Goal: Information Seeking & Learning: Learn about a topic

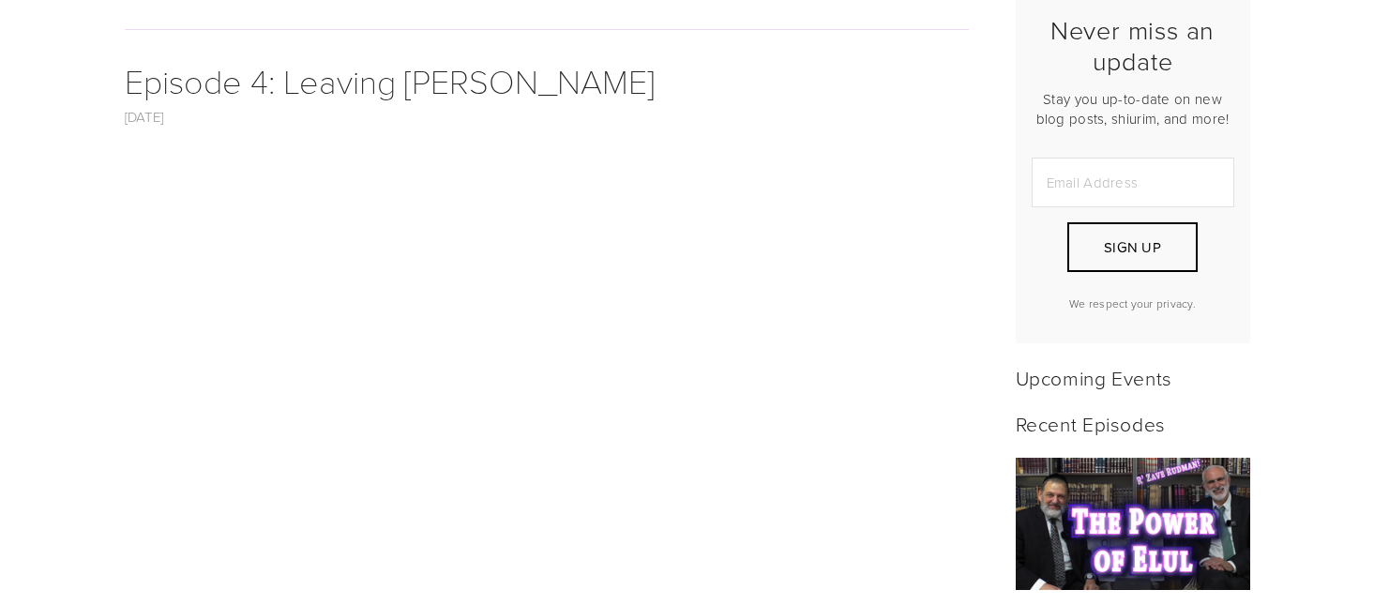
scroll to position [39, 0]
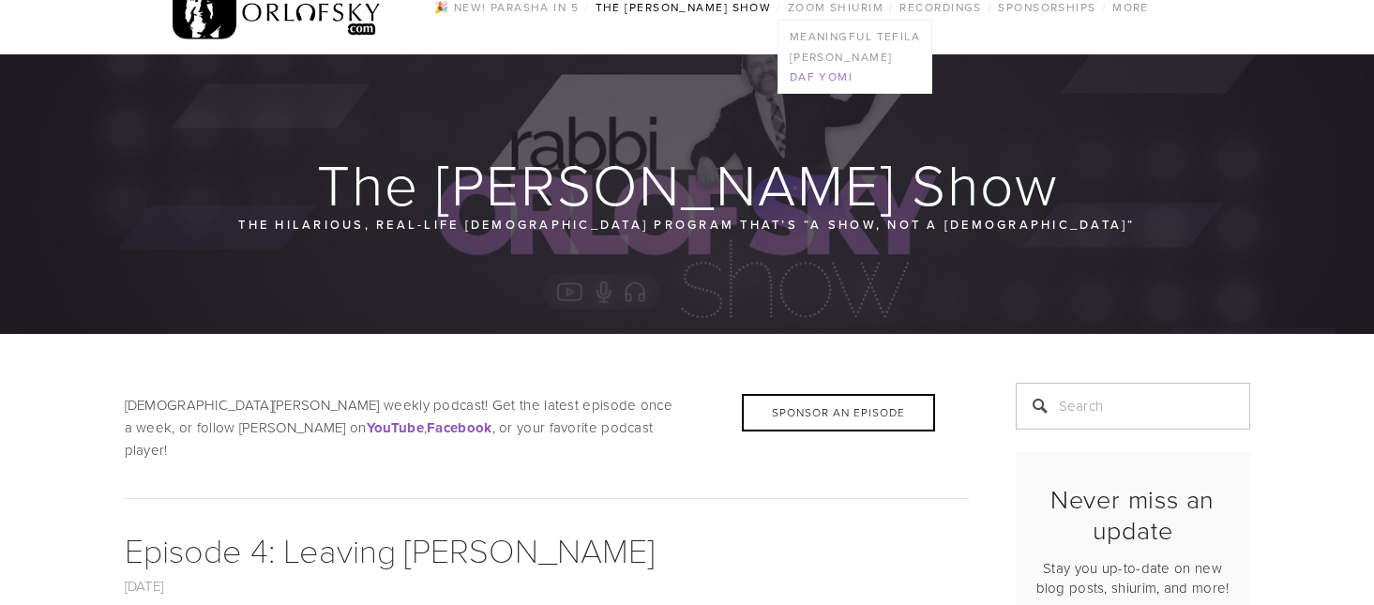
click at [842, 78] on link "Daf Yomi" at bounding box center [854, 77] width 153 height 21
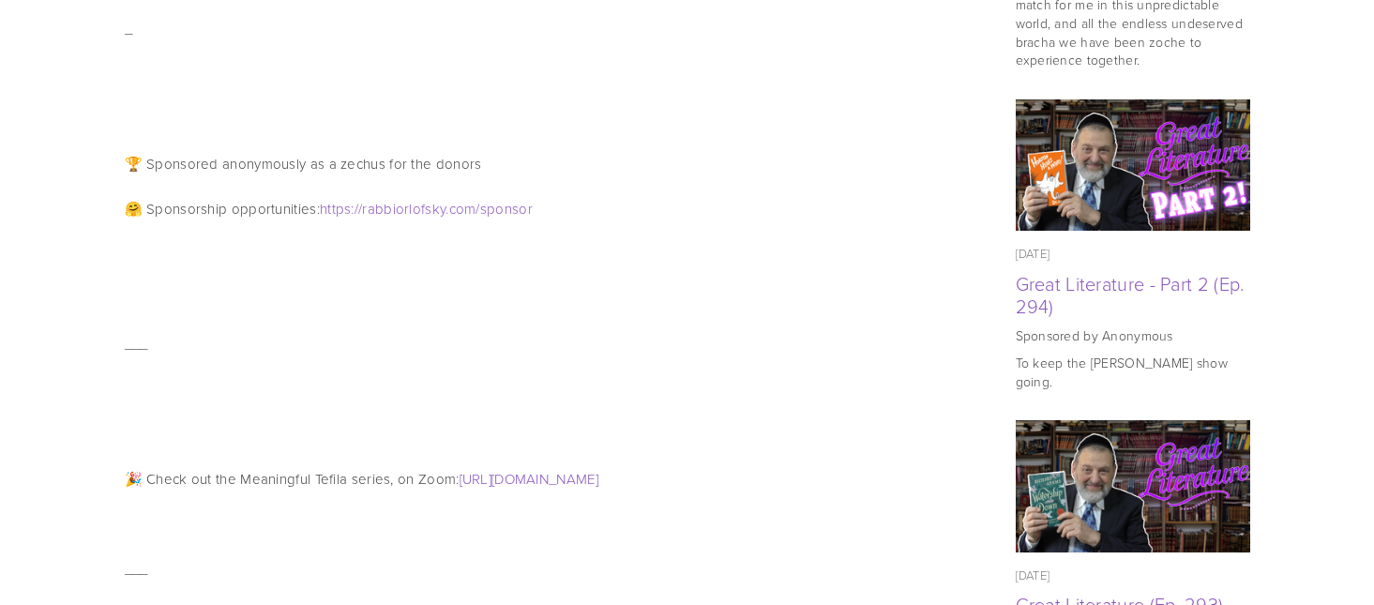
scroll to position [1407, 0]
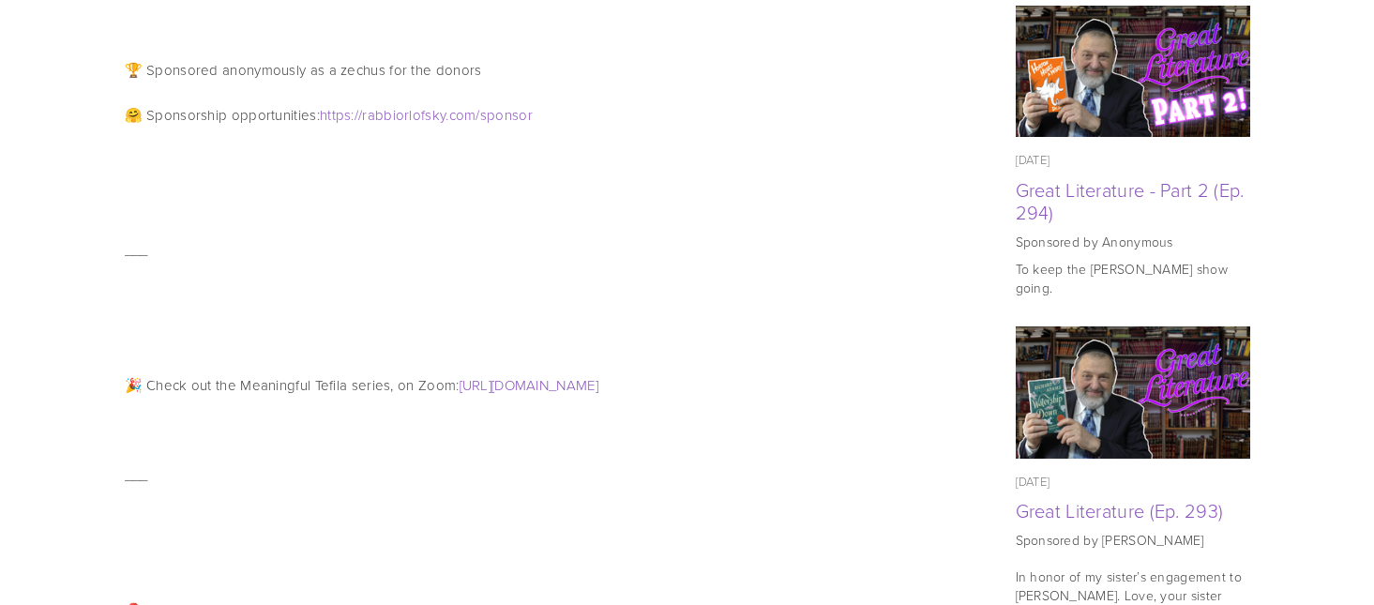
click at [578, 374] on p "🎉 Check out the Meaningful Tefila series, on Zoom: http://rabbiorlofsky.com/tef…" at bounding box center [547, 385] width 844 height 23
click at [588, 375] on link "http://rabbiorlofsky.com/tefila" at bounding box center [529, 385] width 139 height 20
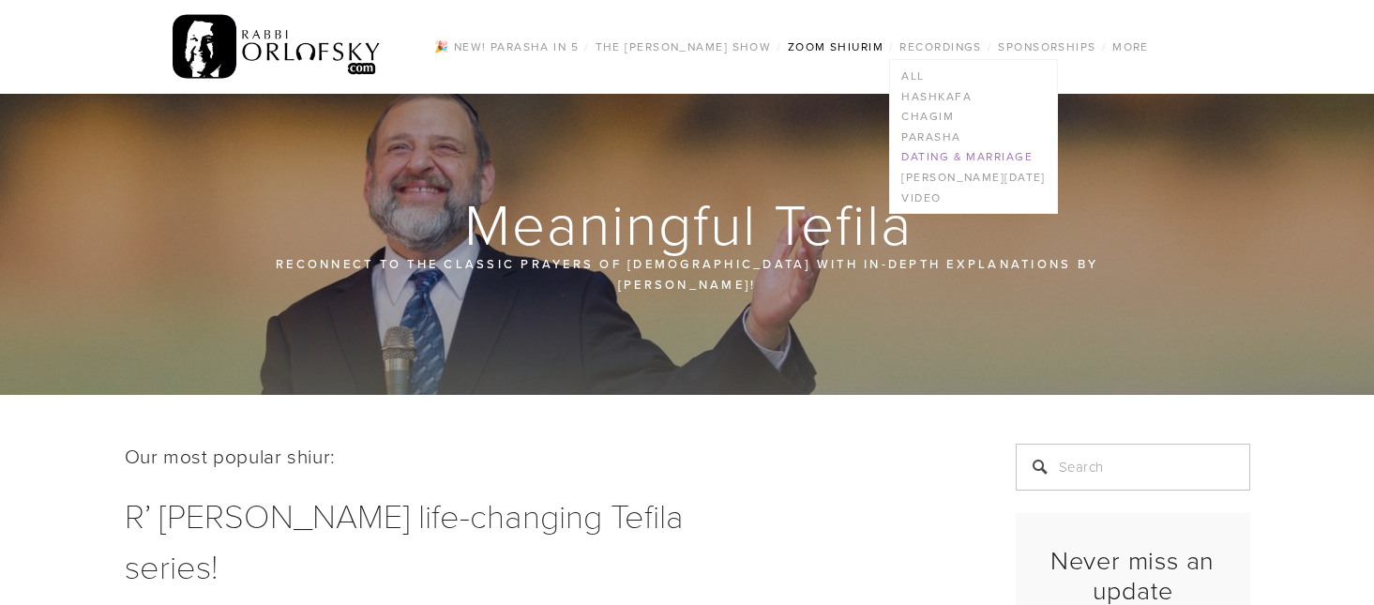
click at [969, 158] on link "Dating & Marriage" at bounding box center [973, 157] width 166 height 21
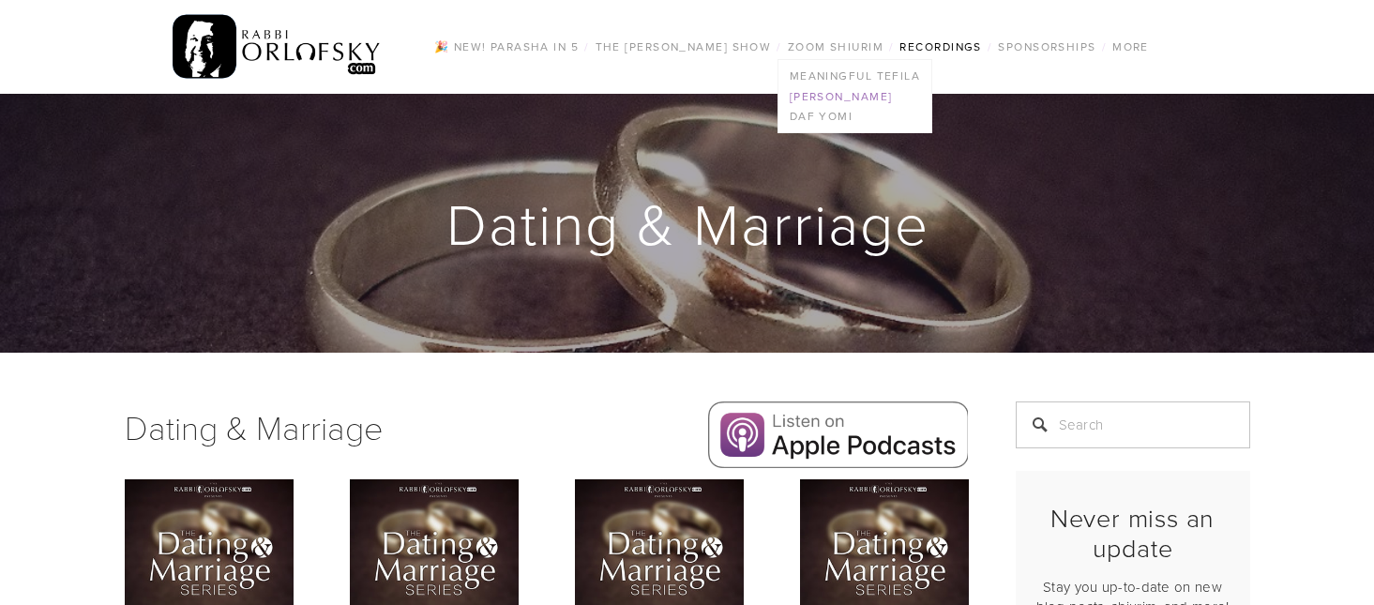
click at [883, 98] on link "[PERSON_NAME]" at bounding box center [854, 96] width 153 height 21
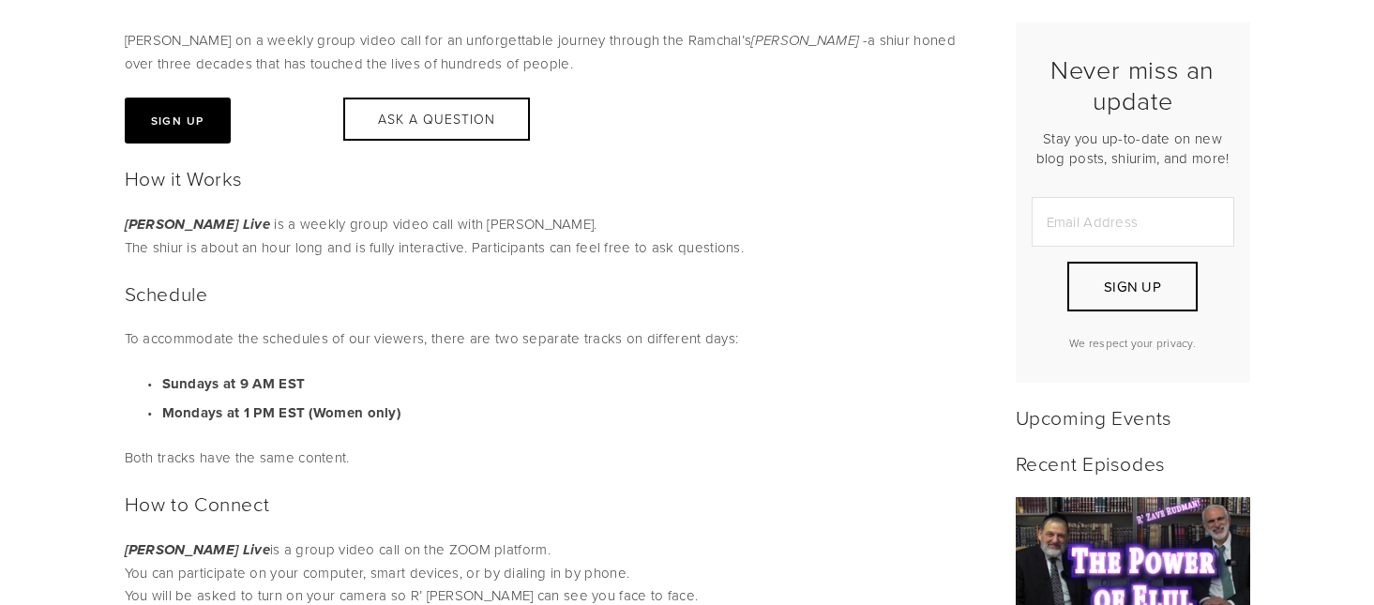
scroll to position [563, 0]
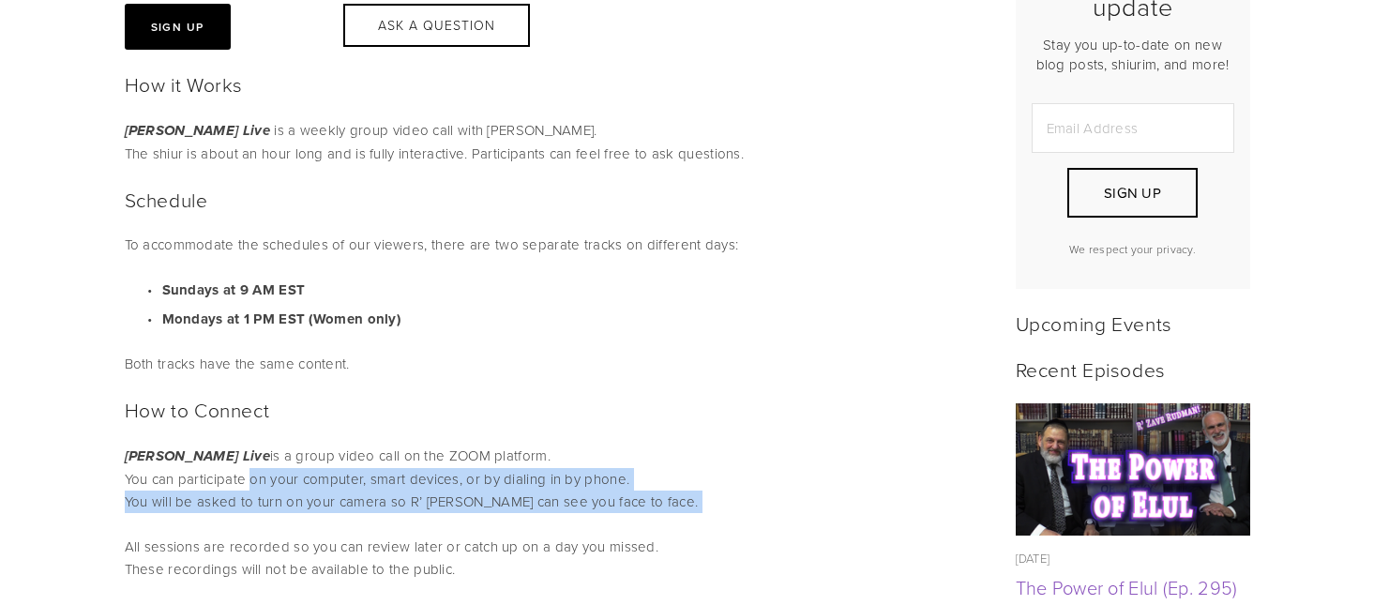
drag, startPoint x: 340, startPoint y: 473, endPoint x: 415, endPoint y: 513, distance: 86.0
click at [415, 513] on p "[PERSON_NAME] Live is a group video call on the ZOOM platform. You can particip…" at bounding box center [547, 513] width 844 height 136
click at [463, 513] on p "[PERSON_NAME] Live is a group video call on the ZOOM platform. You can particip…" at bounding box center [547, 513] width 844 height 136
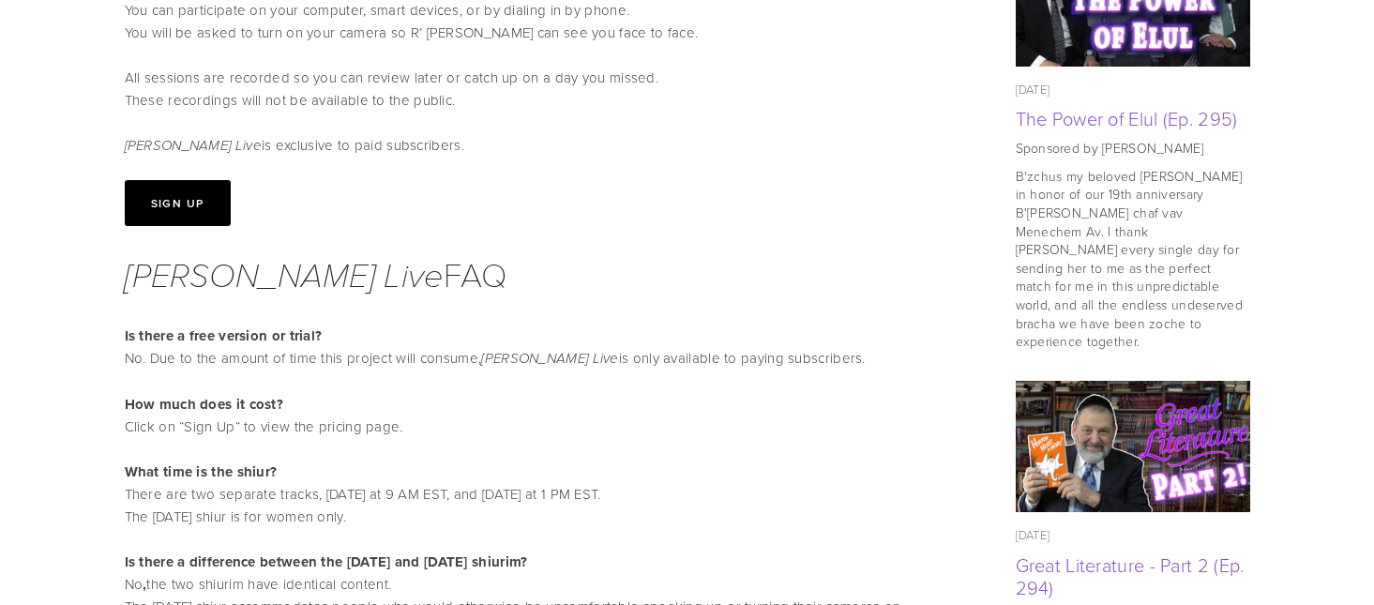
scroll to position [1125, 0]
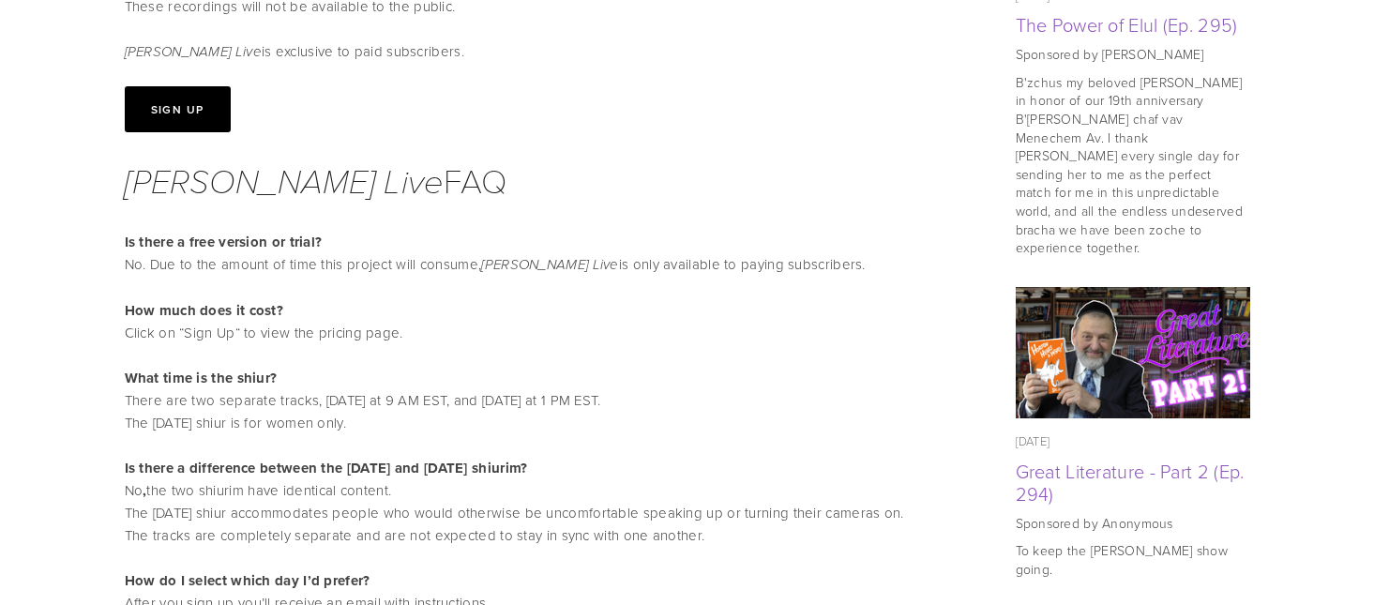
click at [199, 119] on button "Sign Up" at bounding box center [178, 109] width 106 height 46
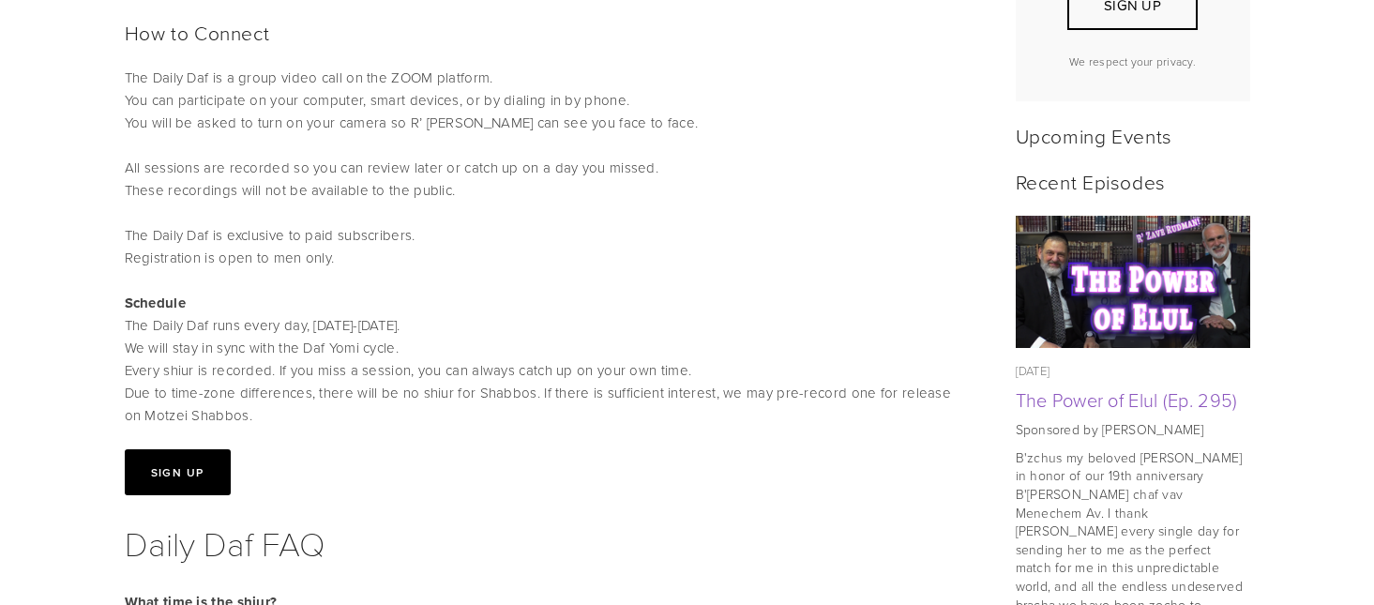
scroll to position [938, 0]
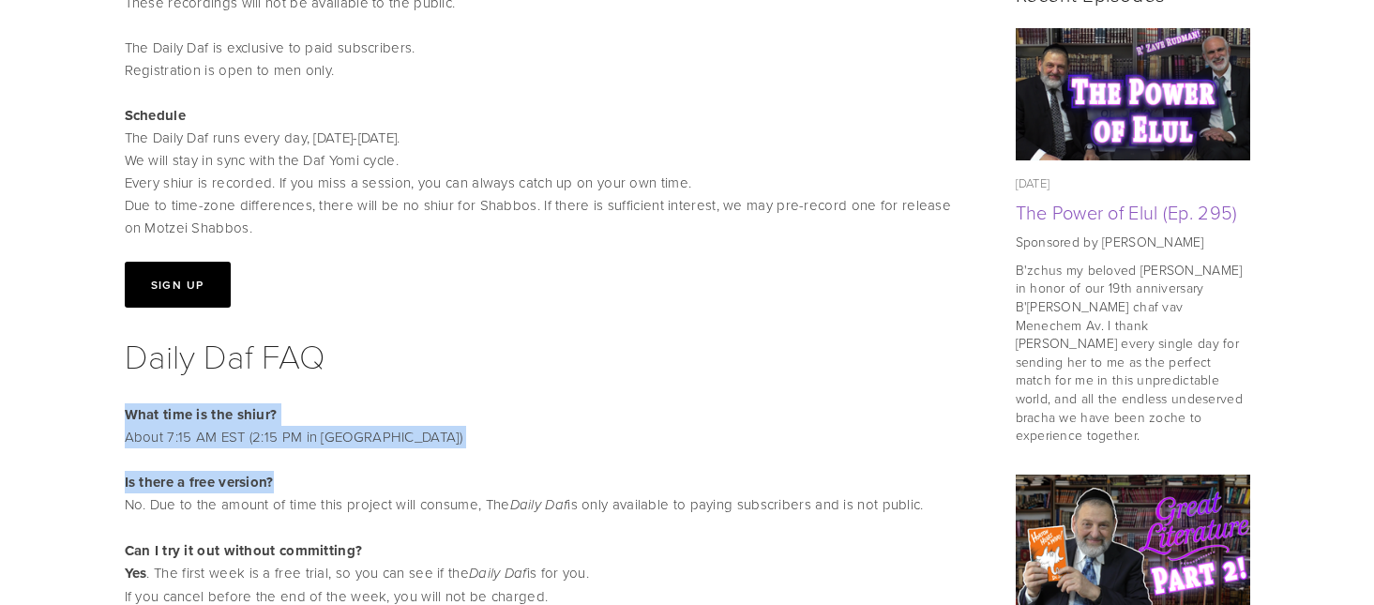
drag, startPoint x: 344, startPoint y: 400, endPoint x: 452, endPoint y: 461, distance: 123.9
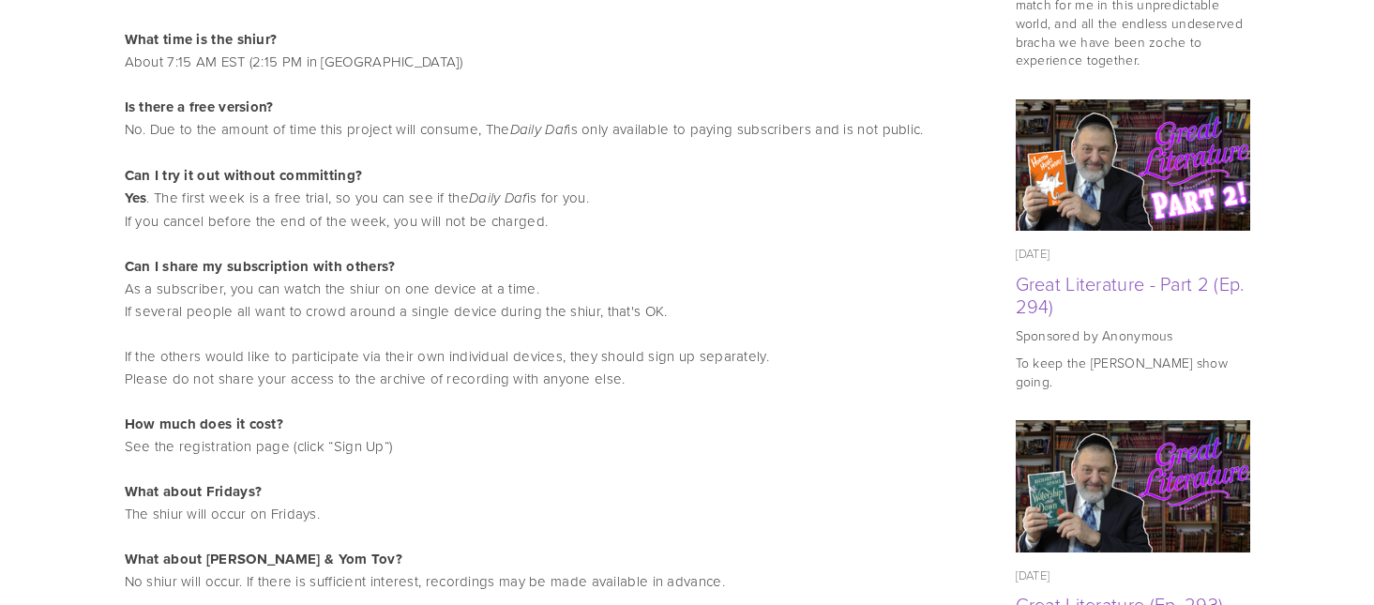
scroll to position [1501, 0]
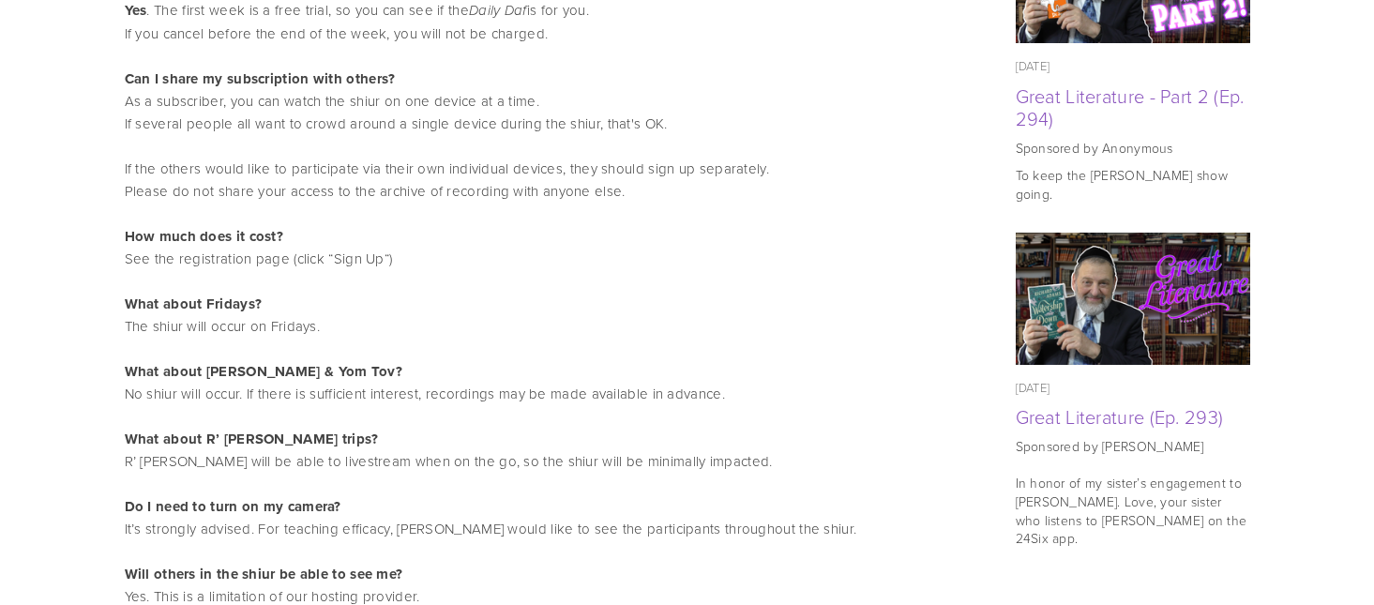
click at [359, 258] on p "Can I share my subscription with others? As a subscriber, you can watch the shi…" at bounding box center [547, 237] width 844 height 338
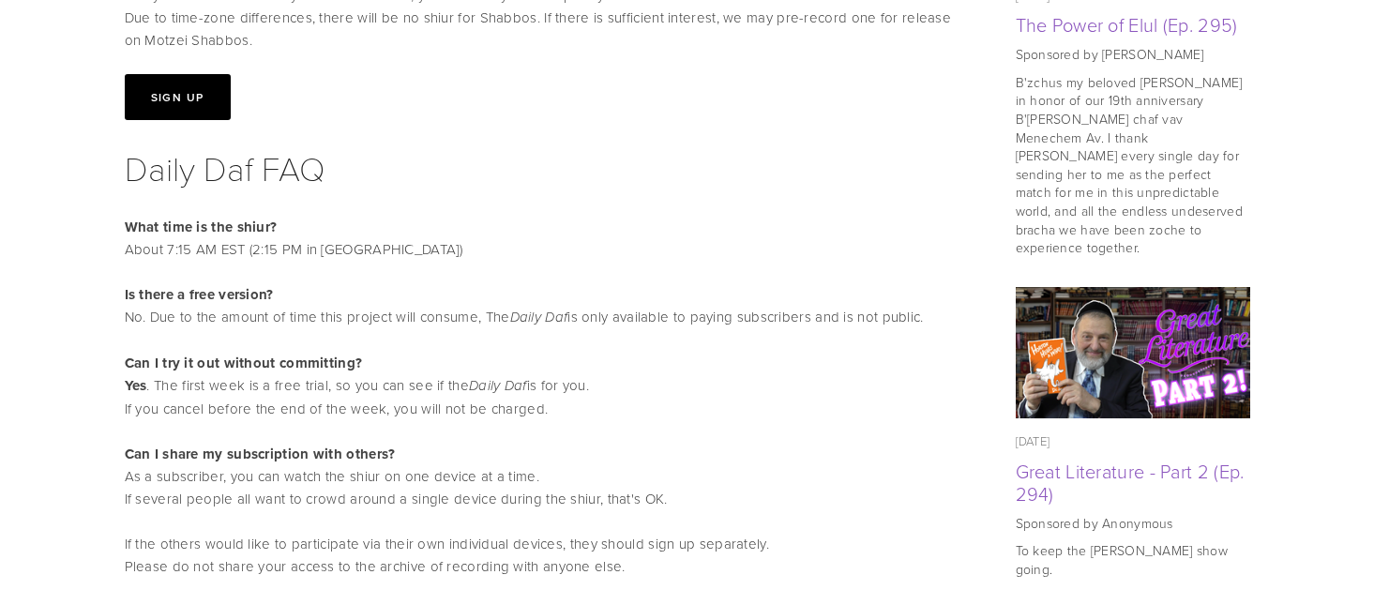
scroll to position [844, 0]
